Goal: Task Accomplishment & Management: Manage account settings

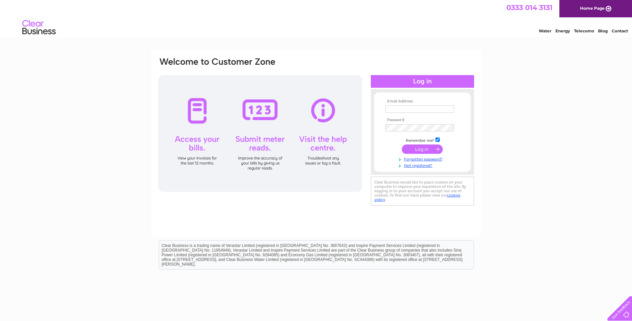
type input "accounts@enevate.co.uk"
click at [415, 148] on input "submit" at bounding box center [422, 148] width 41 height 9
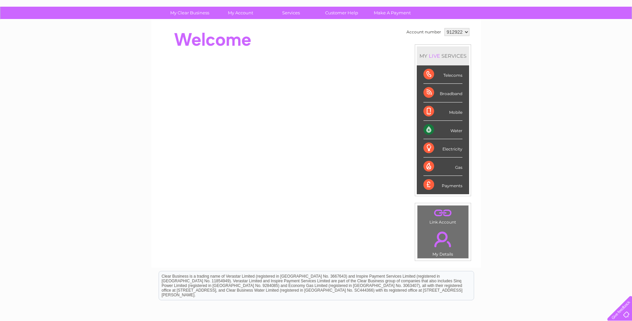
scroll to position [33, 0]
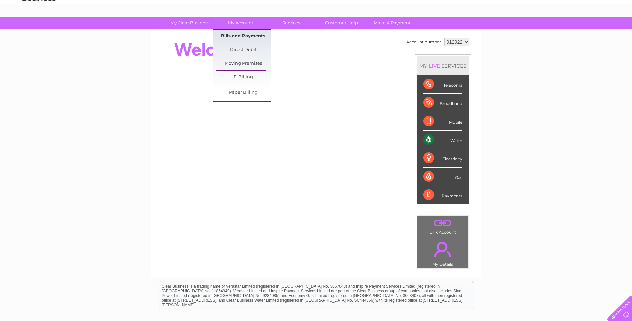
click at [254, 34] on link "Bills and Payments" at bounding box center [243, 36] width 55 height 13
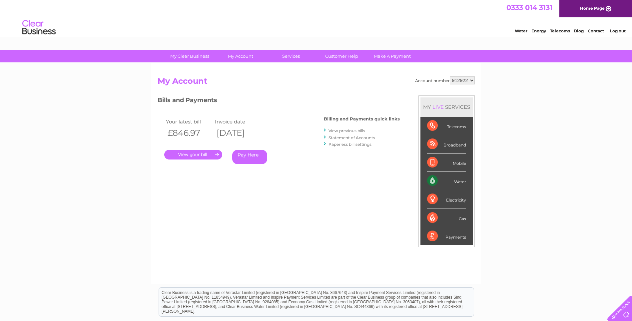
click at [203, 156] on link "." at bounding box center [193, 155] width 58 height 10
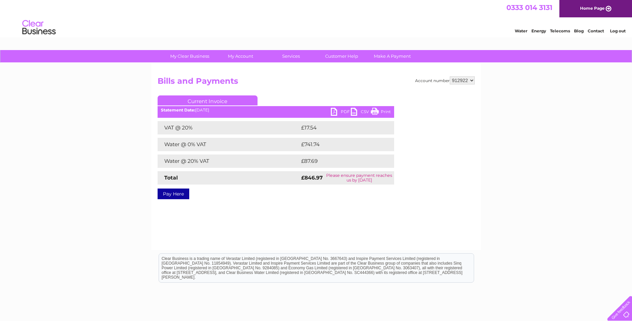
click at [337, 113] on link "PDF" at bounding box center [341, 113] width 20 height 10
